Goal: Transaction & Acquisition: Purchase product/service

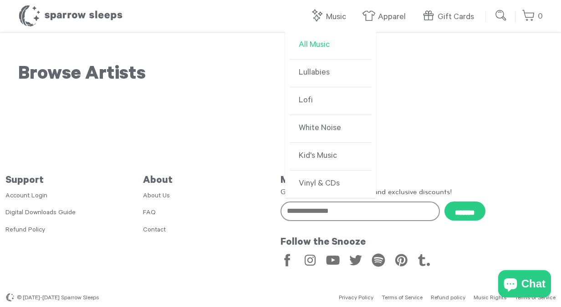
click at [317, 46] on link "All Music" at bounding box center [331, 46] width 82 height 28
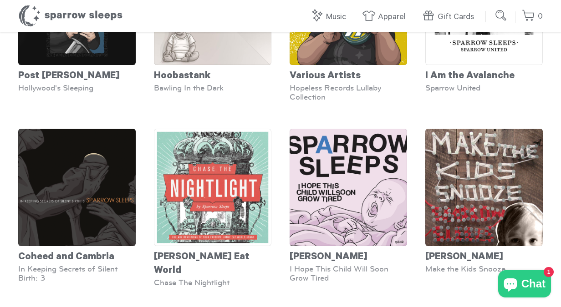
scroll to position [1741, 0]
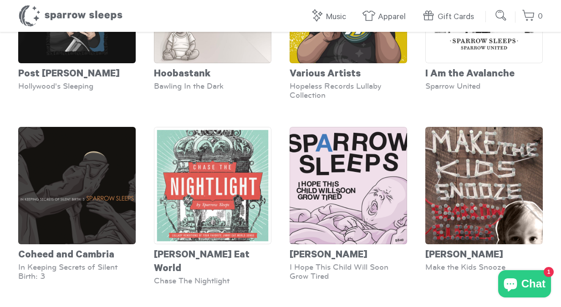
click at [498, 15] on input "submit" at bounding box center [501, 15] width 18 height 18
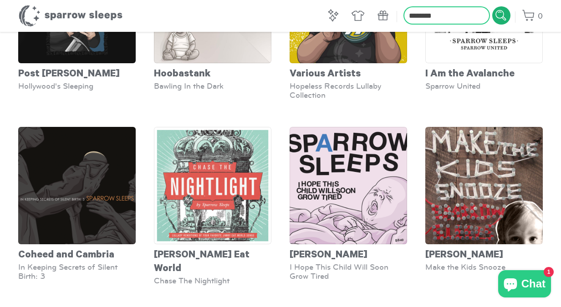
type input "********"
click at [492, 6] on input "submit" at bounding box center [501, 15] width 18 height 18
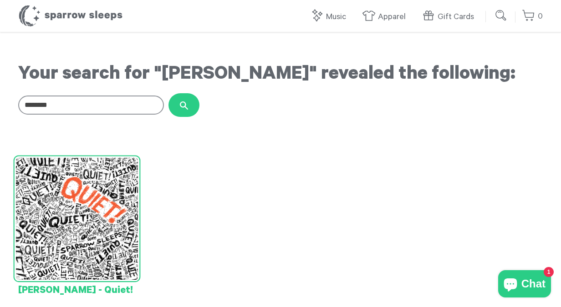
click at [87, 230] on img at bounding box center [77, 219] width 122 height 122
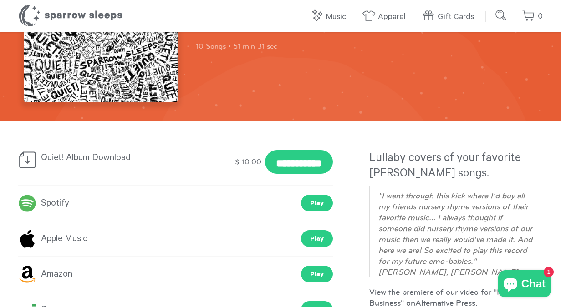
scroll to position [111, 0]
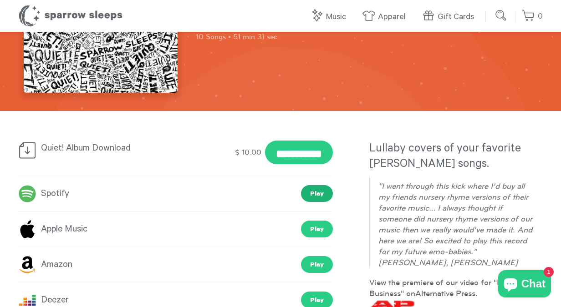
click at [319, 195] on link "Play" at bounding box center [317, 193] width 32 height 17
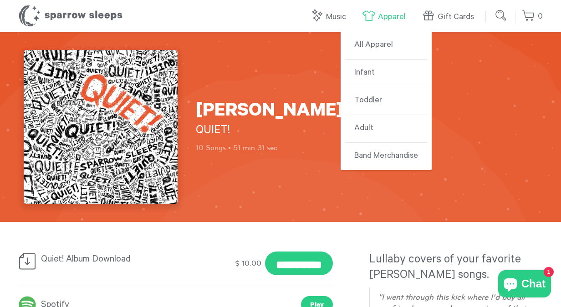
click at [383, 13] on link "Apparel" at bounding box center [386, 17] width 48 height 20
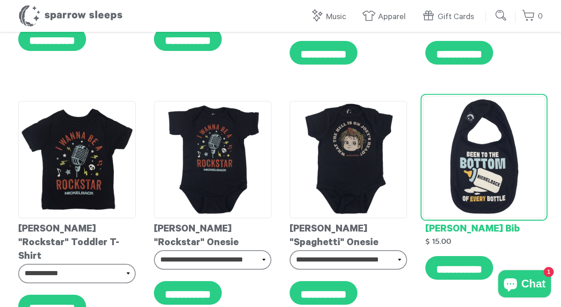
scroll to position [7533, 0]
